Goal: Book appointment/travel/reservation

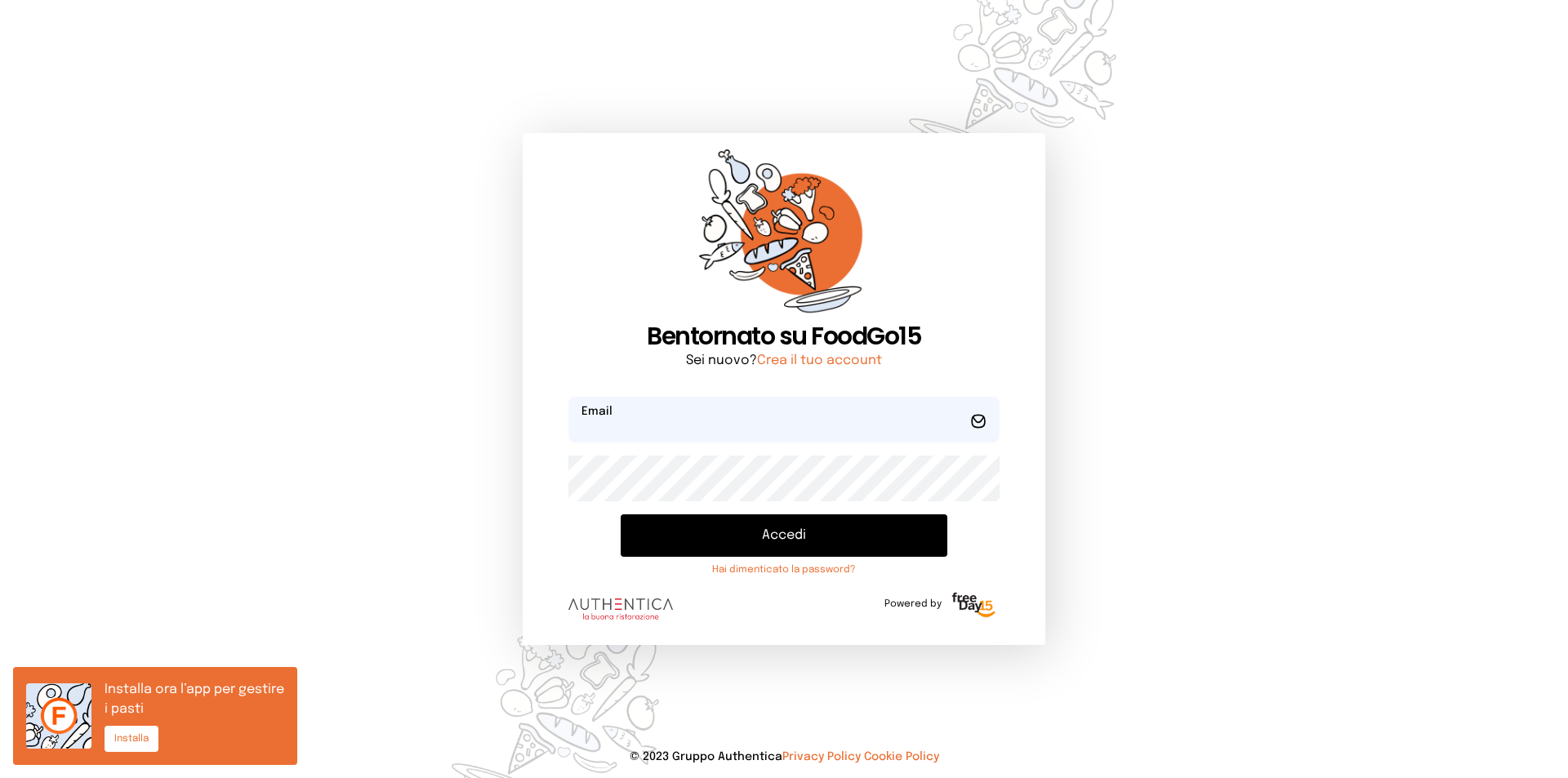
type input "**********"
click at [740, 537] on button "Accedi" at bounding box center [784, 535] width 327 height 42
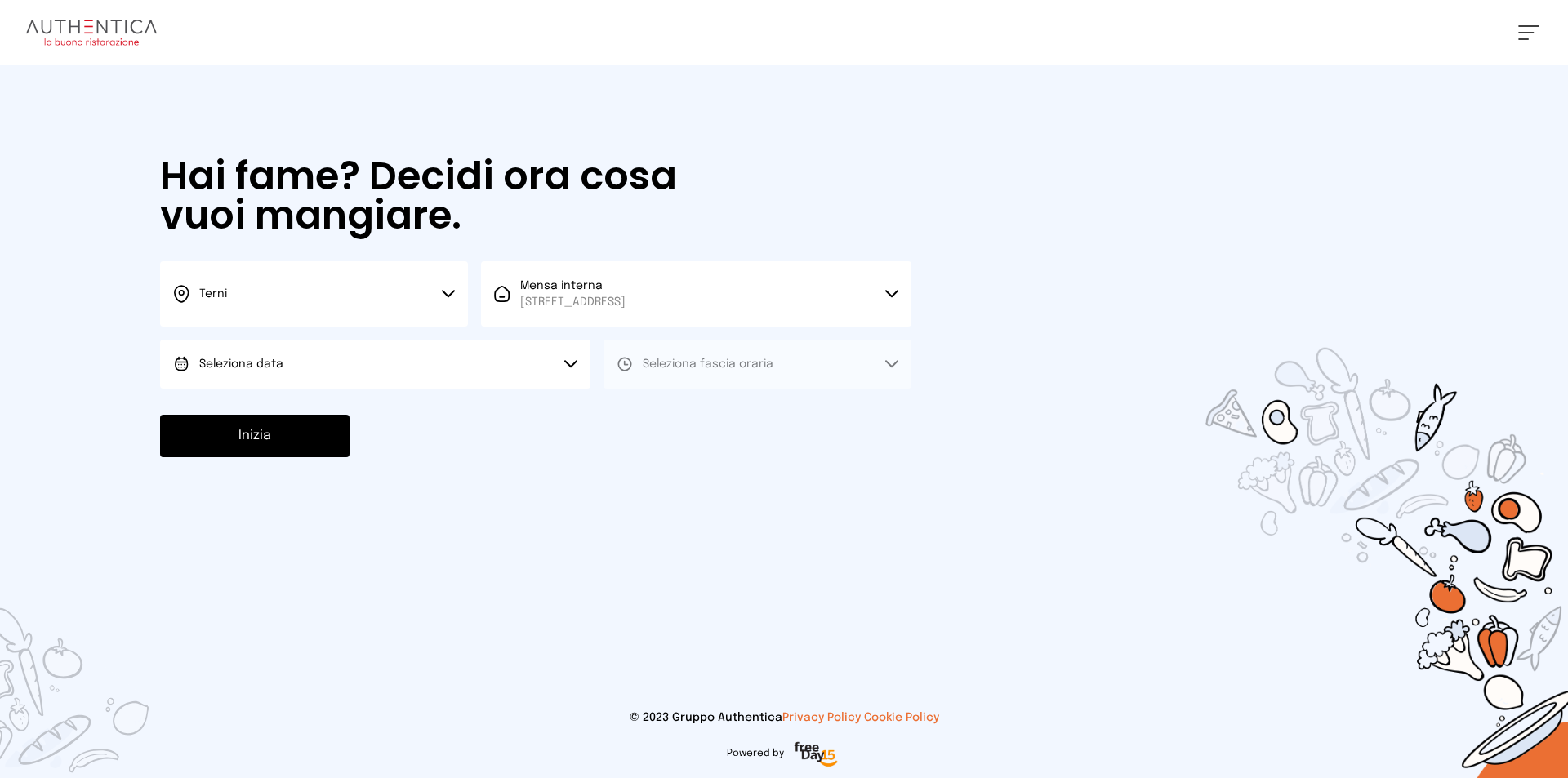
click at [299, 365] on button "Seleziona data" at bounding box center [375, 364] width 430 height 49
click at [255, 412] on span "[DATE], [DATE]" at bounding box center [238, 410] width 80 height 16
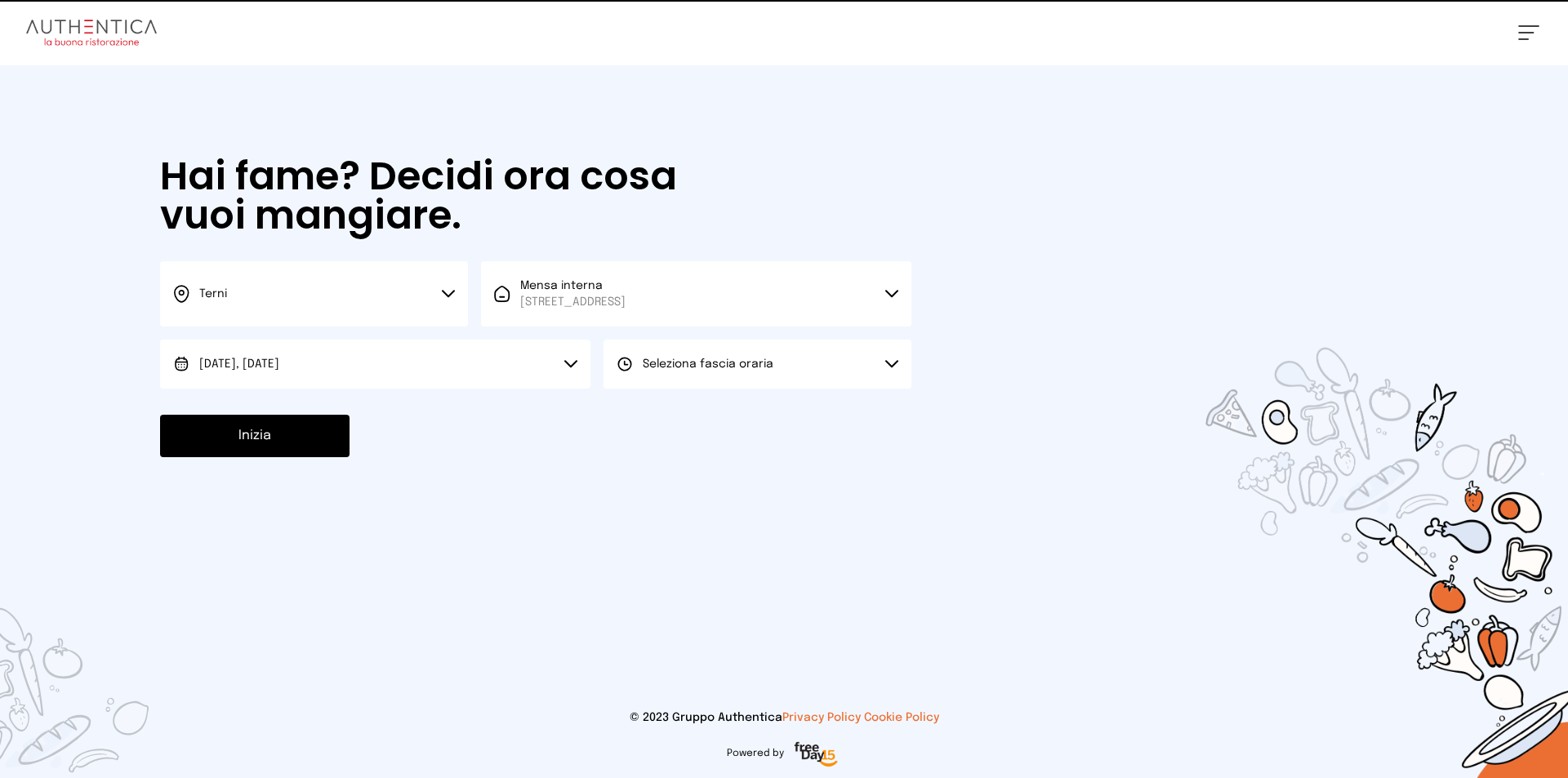
click at [695, 367] on span "Seleziona fascia oraria" at bounding box center [708, 364] width 131 height 11
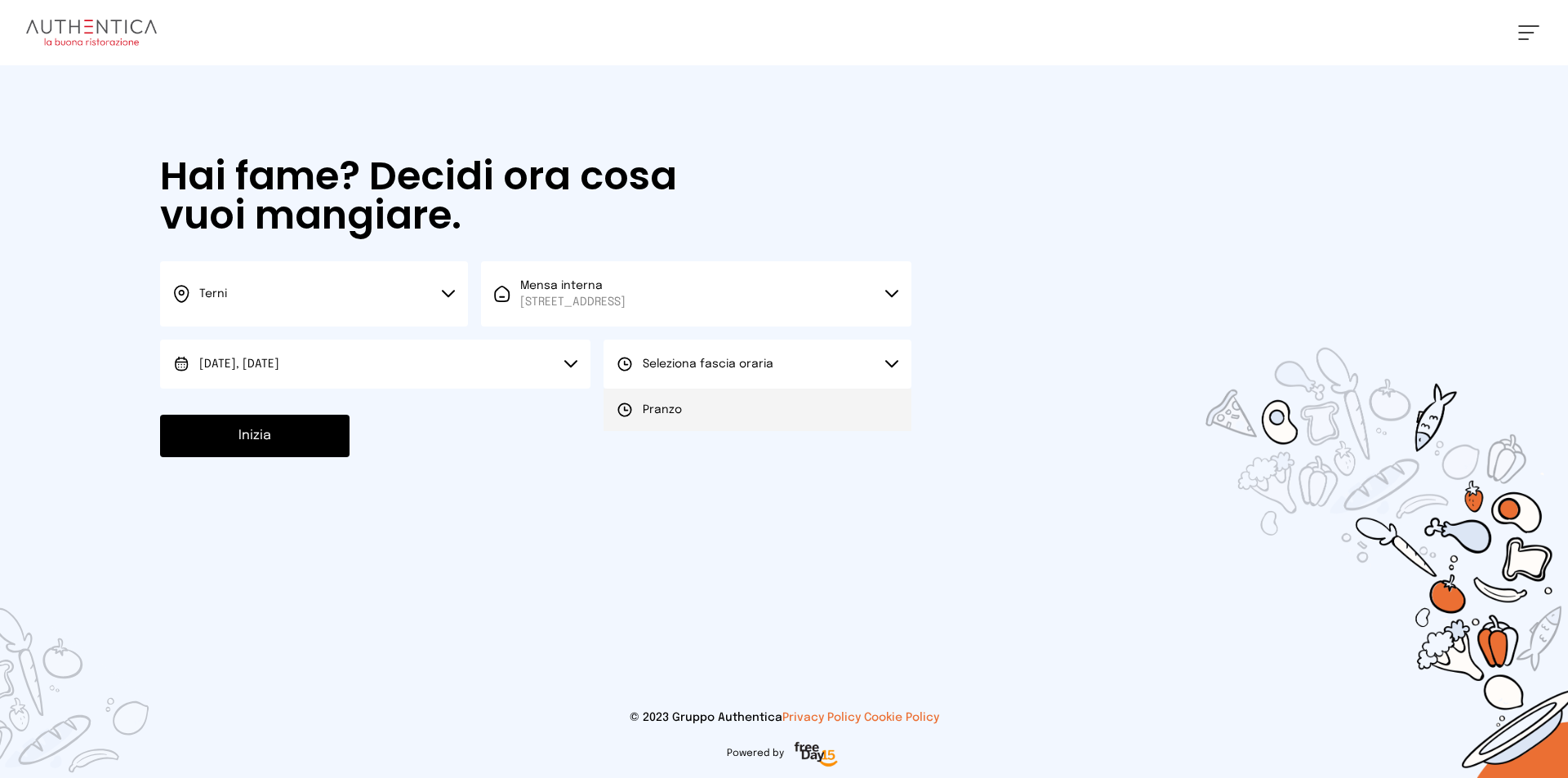
click at [673, 420] on li "Pranzo" at bounding box center [757, 410] width 308 height 42
click at [247, 439] on button "Inizia" at bounding box center [255, 435] width 189 height 42
